Goal: Information Seeking & Learning: Learn about a topic

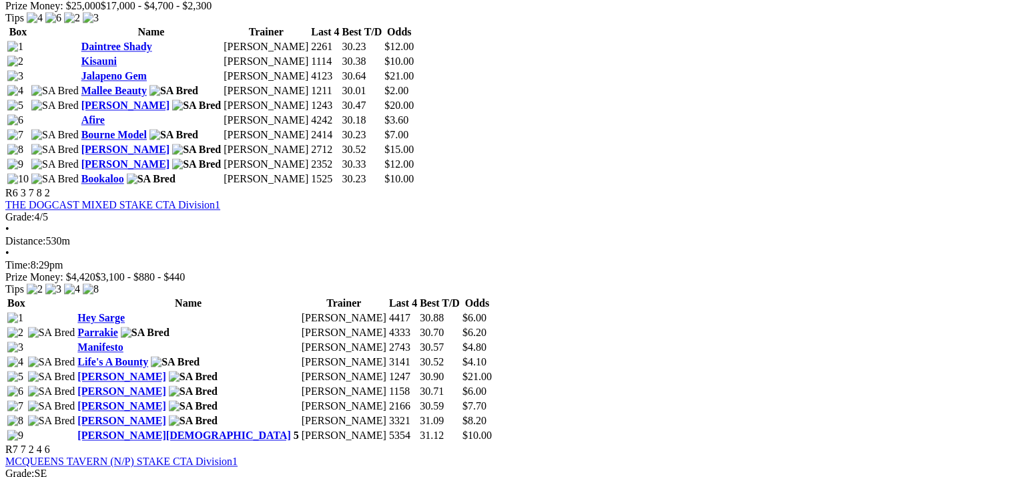
scroll to position [1869, 0]
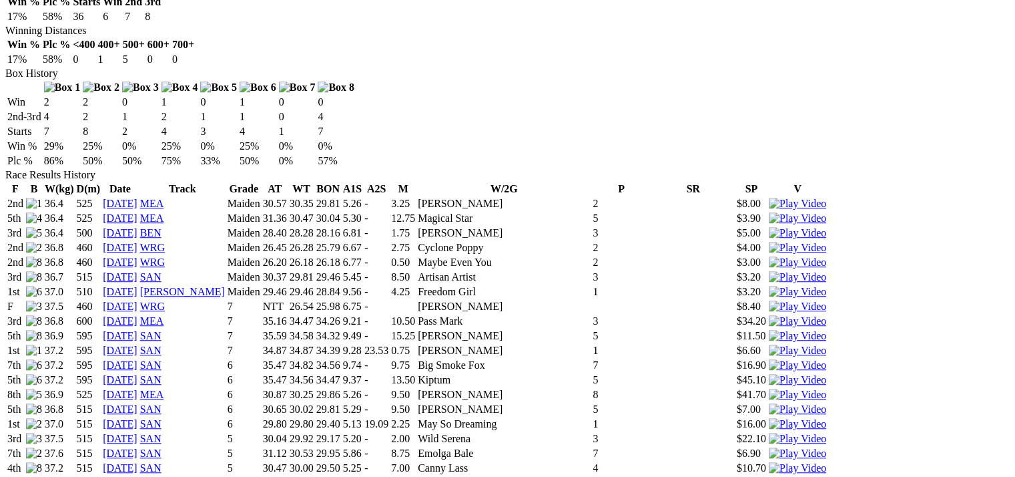
scroll to position [801, 0]
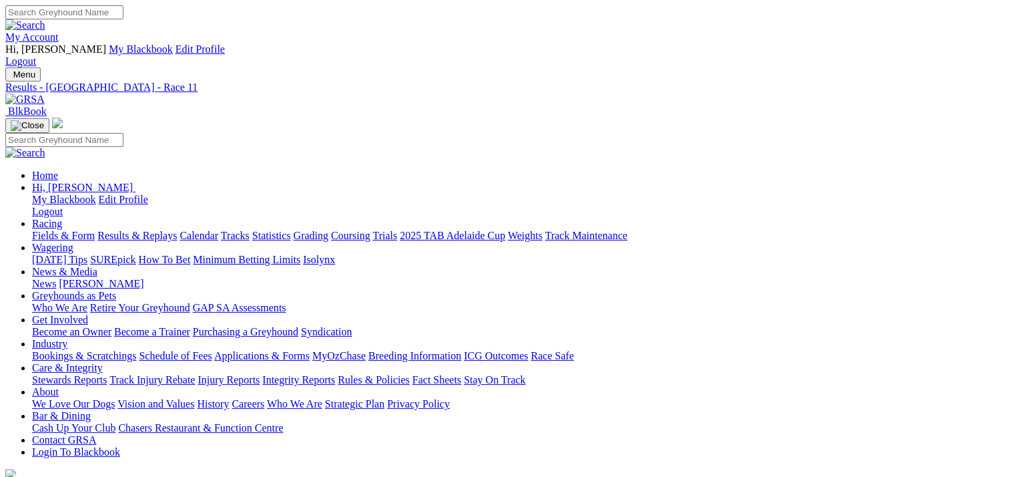
click at [505, 230] on link "2025 TAB Adelaide Cup" at bounding box center [452, 235] width 105 height 11
click at [73, 230] on link "Fields & Form" at bounding box center [63, 235] width 63 height 11
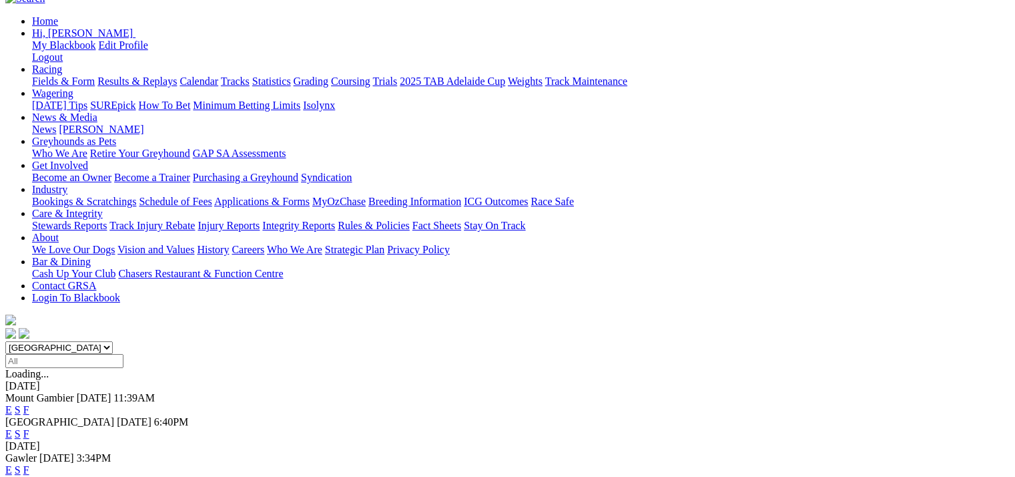
scroll to position [134, 0]
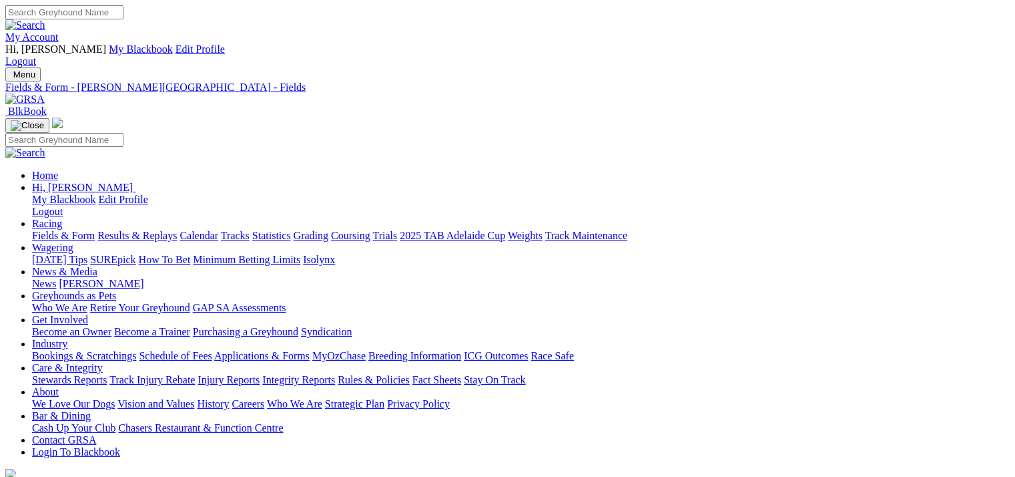
type input "[DATE], [DATE]"
click at [150, 230] on link "Results & Replays" at bounding box center [136, 235] width 79 height 11
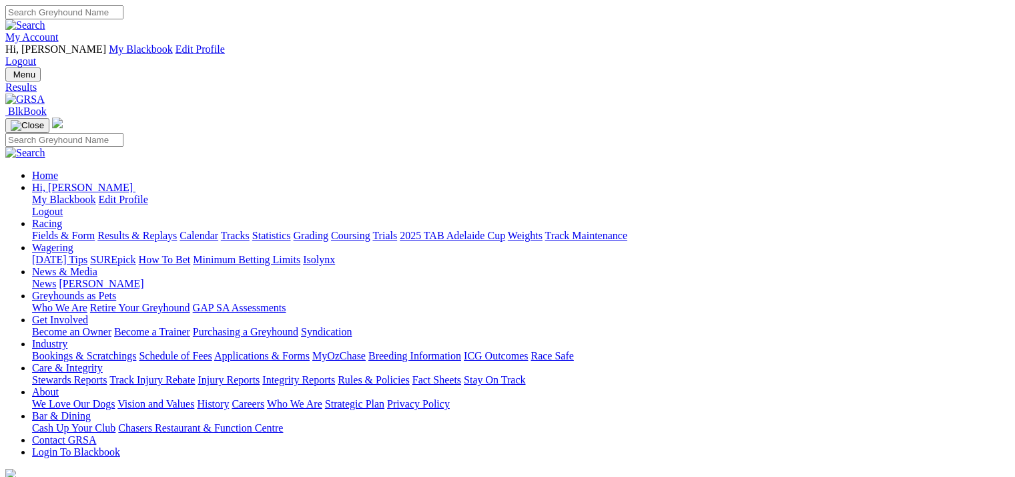
scroll to position [134, 0]
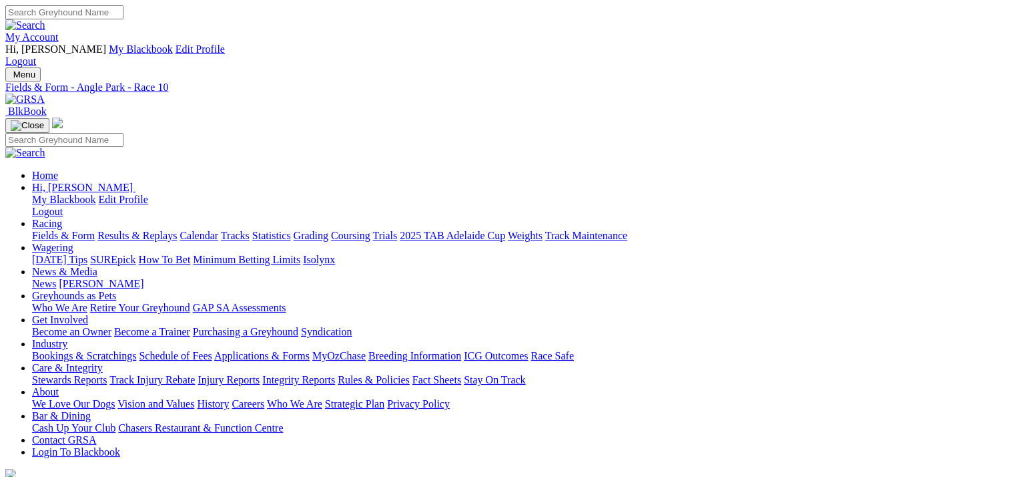
click at [80, 230] on link "Fields & Form" at bounding box center [63, 235] width 63 height 11
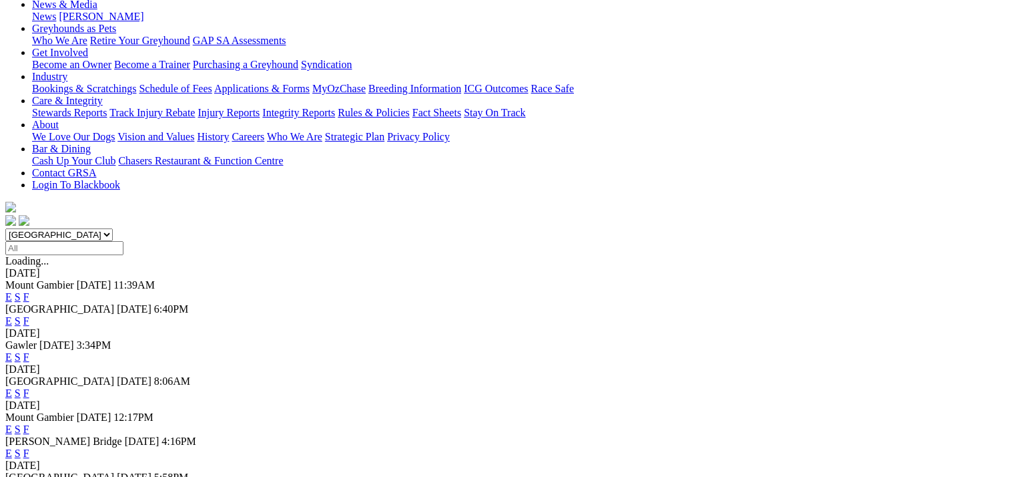
scroll to position [134, 0]
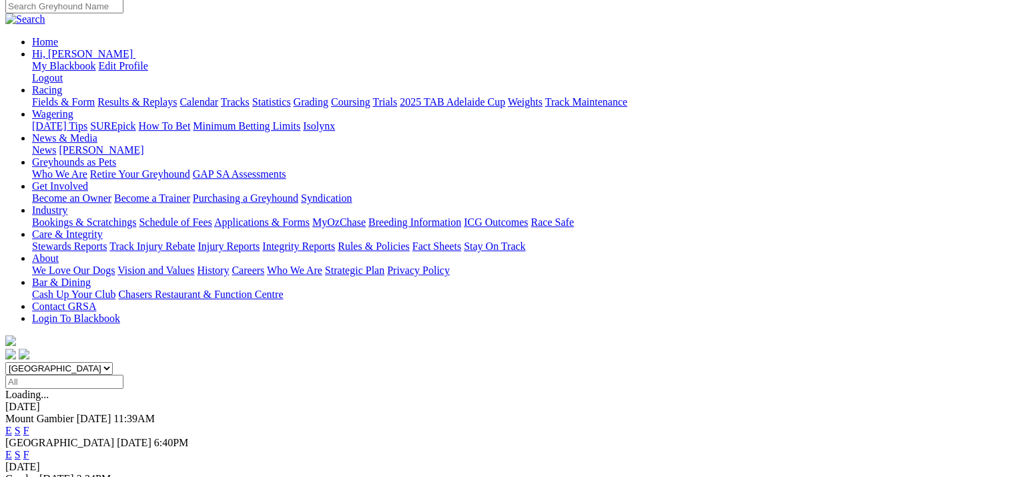
click at [29, 449] on link "F" at bounding box center [26, 454] width 6 height 11
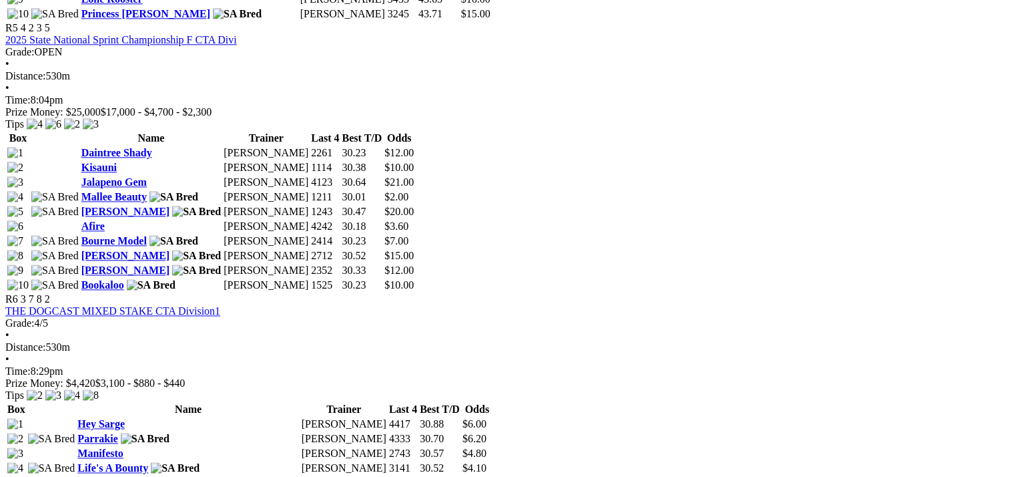
scroll to position [1936, 0]
